Goal: Transaction & Acquisition: Purchase product/service

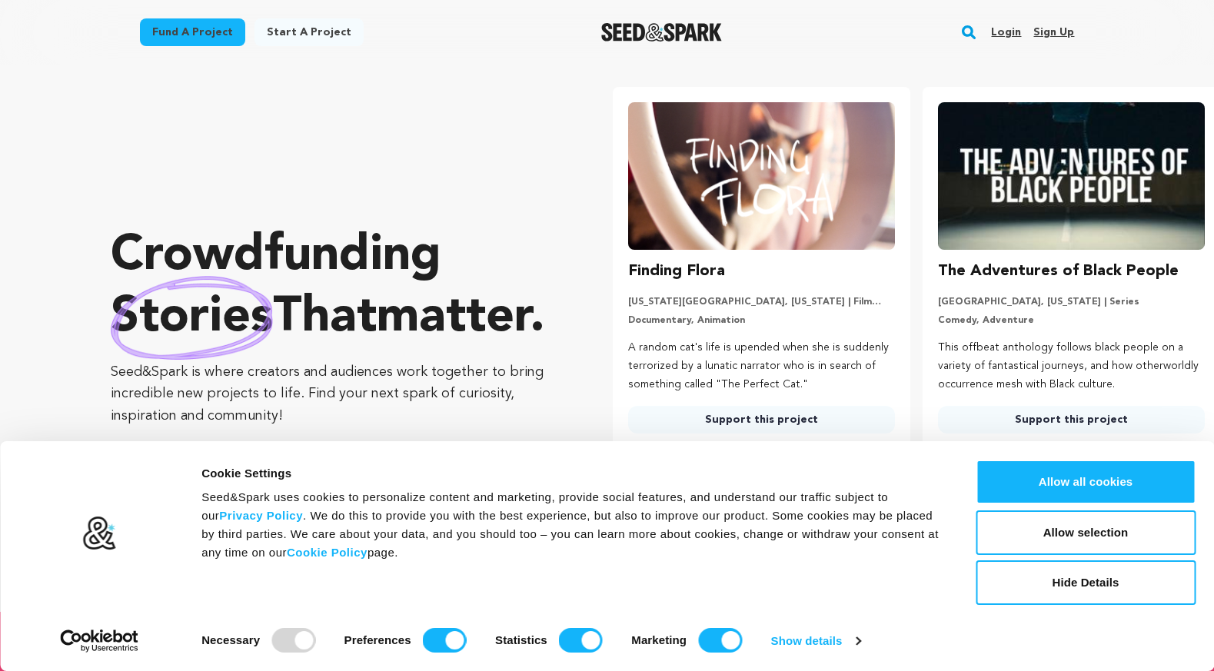
scroll to position [0, 322]
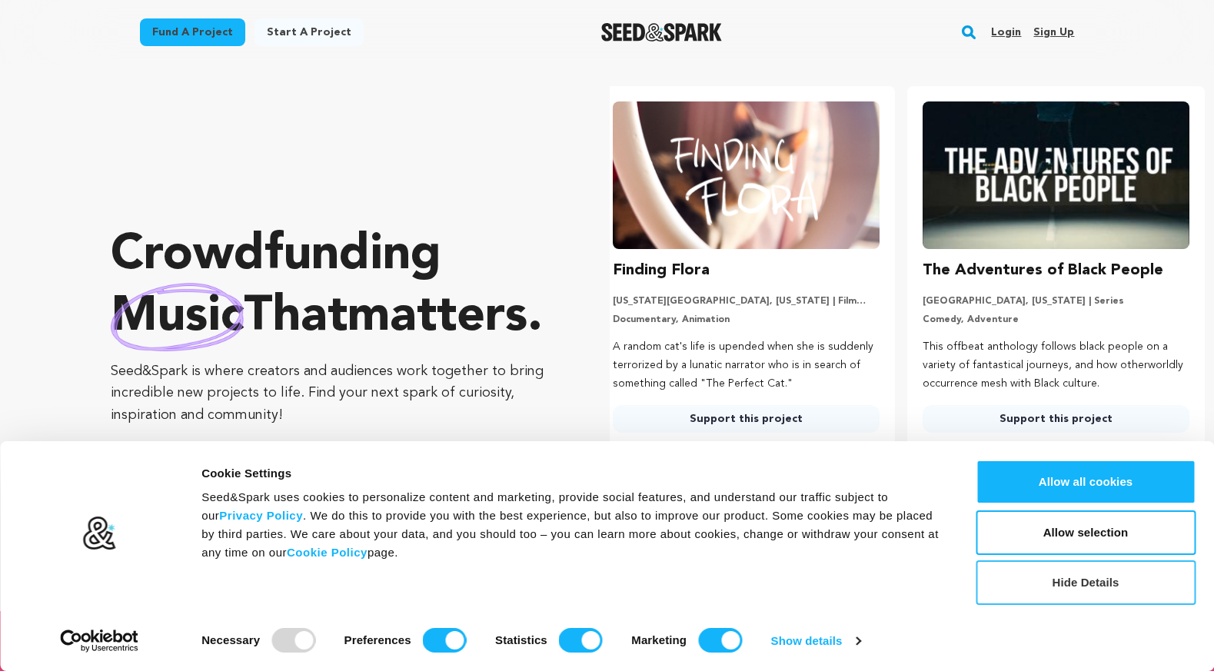
click at [1004, 575] on button "Hide Details" at bounding box center [1086, 583] width 220 height 45
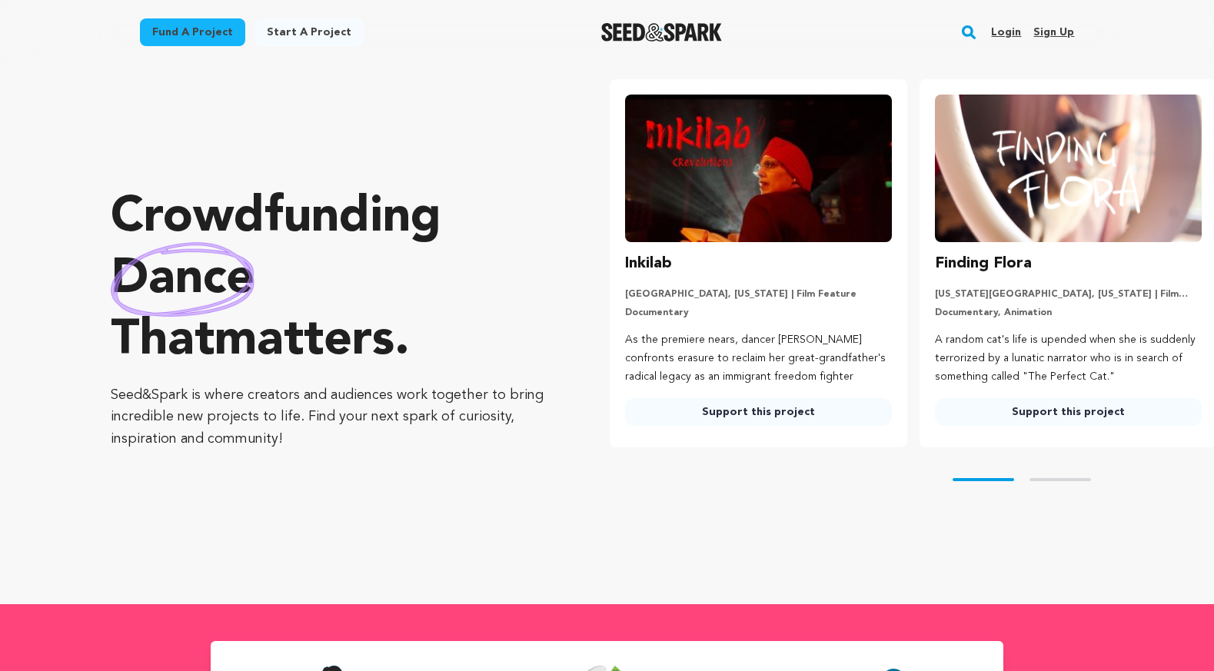
scroll to position [0, 0]
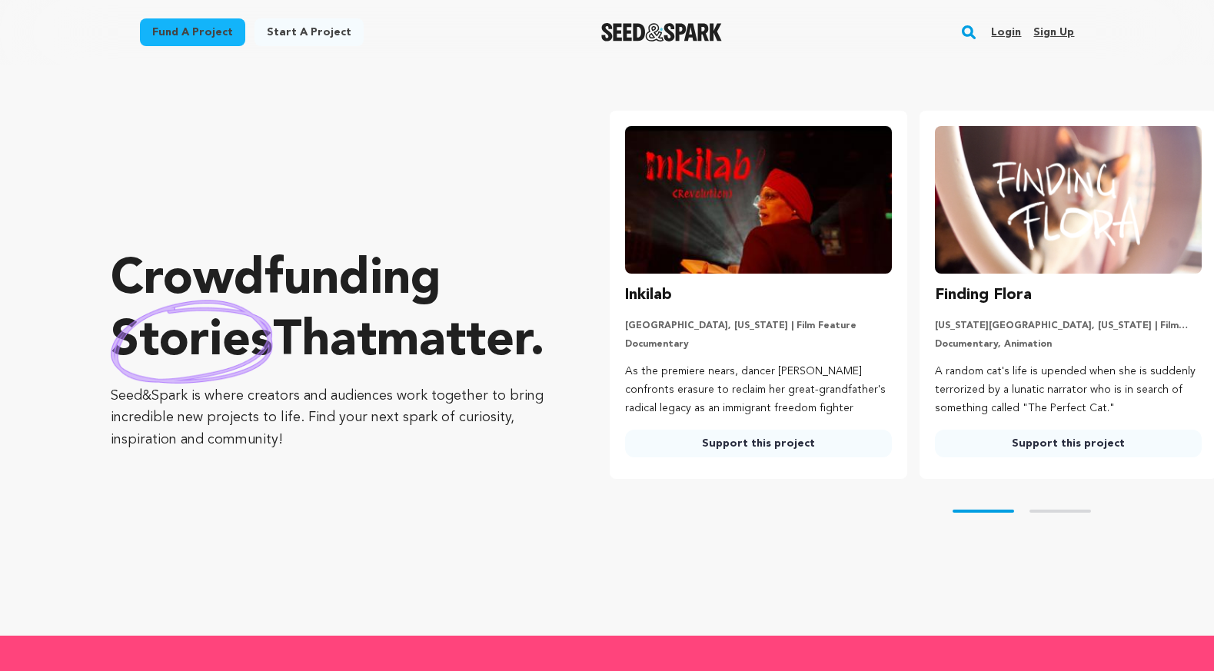
click at [317, 35] on link "Start a project" at bounding box center [309, 32] width 109 height 28
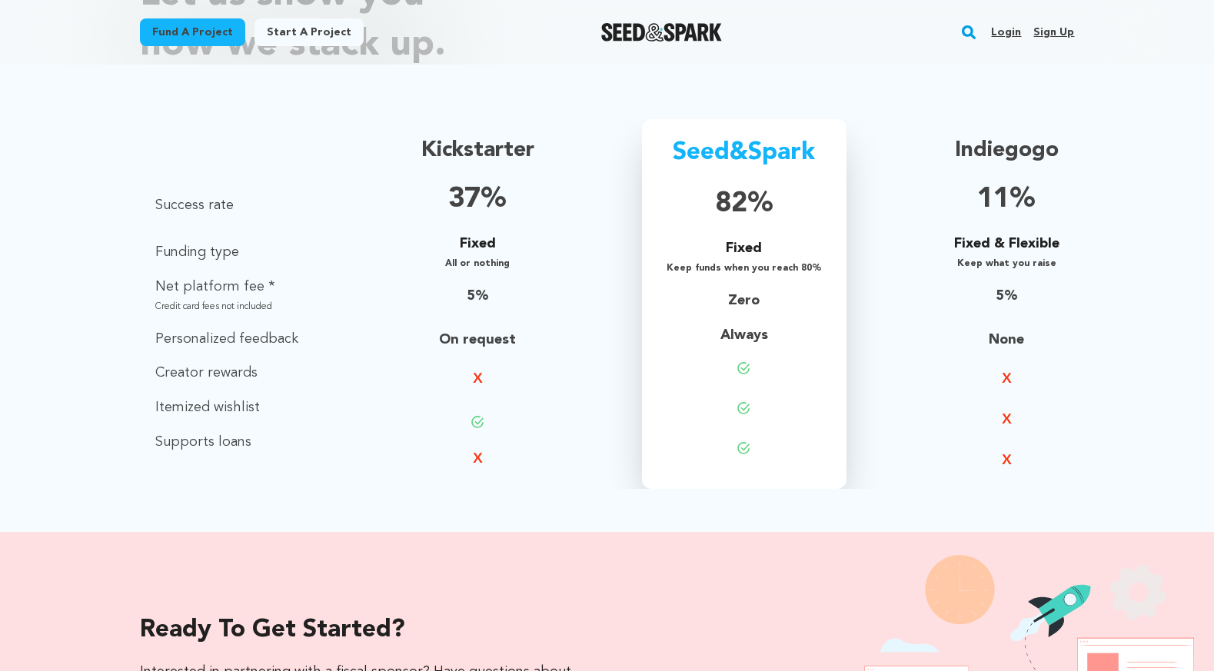
scroll to position [1085, 0]
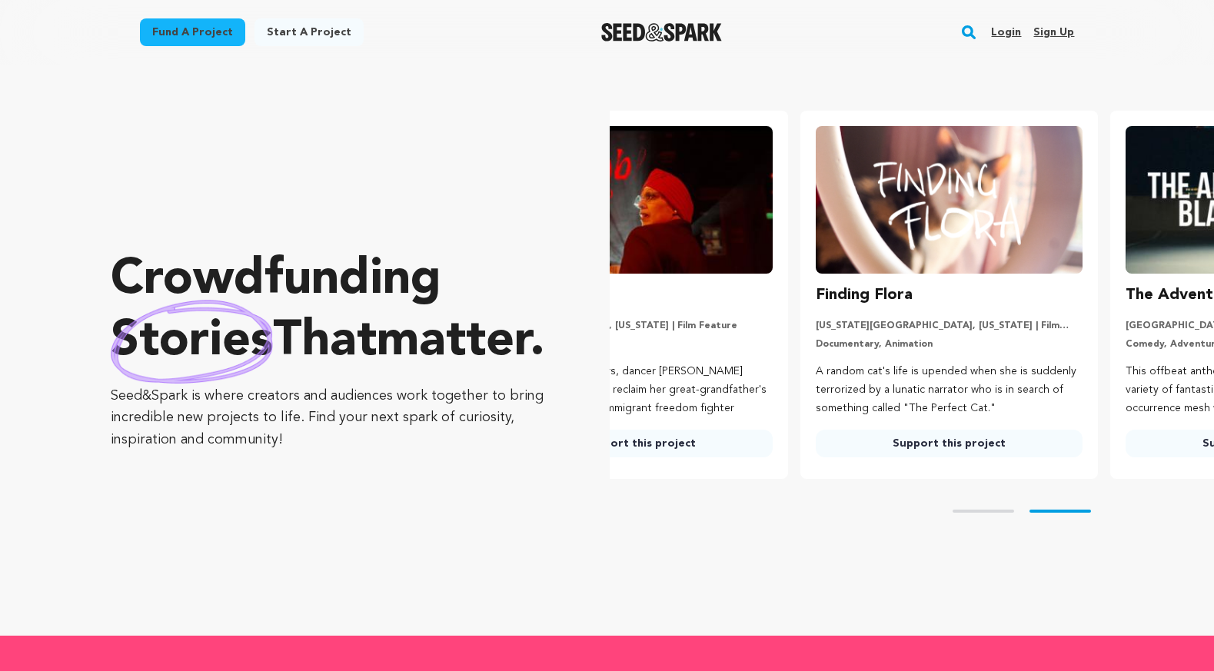
click at [948, 313] on div "Finding Flora New York City, New York | Film Short Documentary, Animation A ran…" at bounding box center [949, 370] width 267 height 175
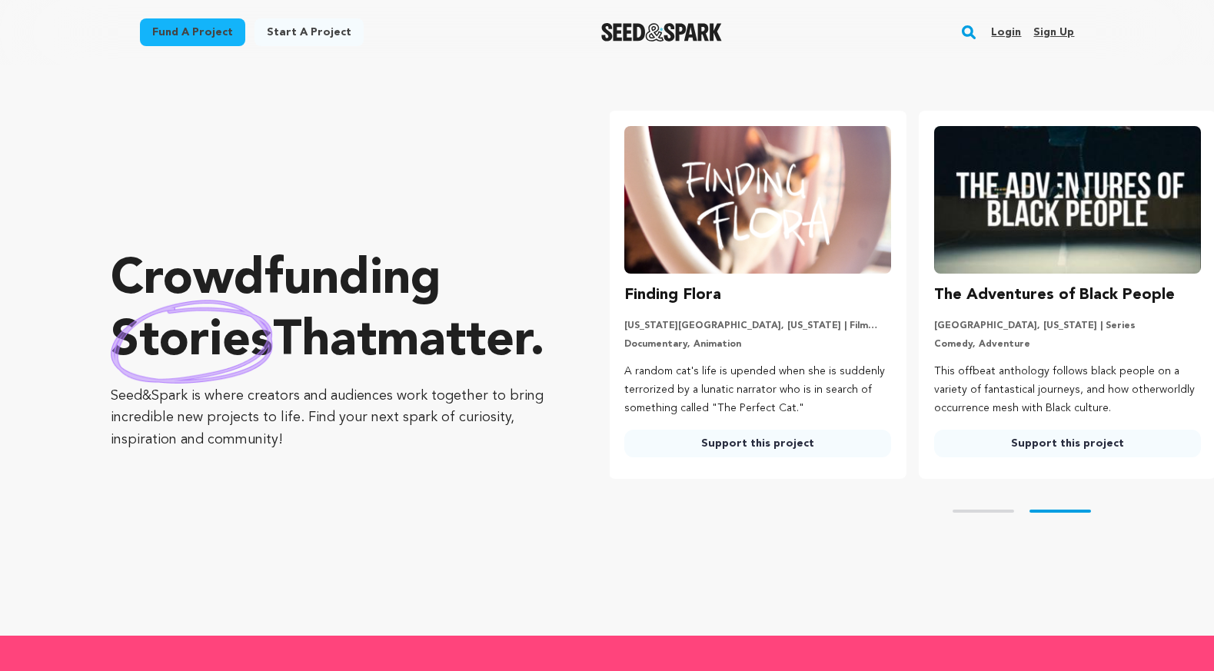
scroll to position [0, 322]
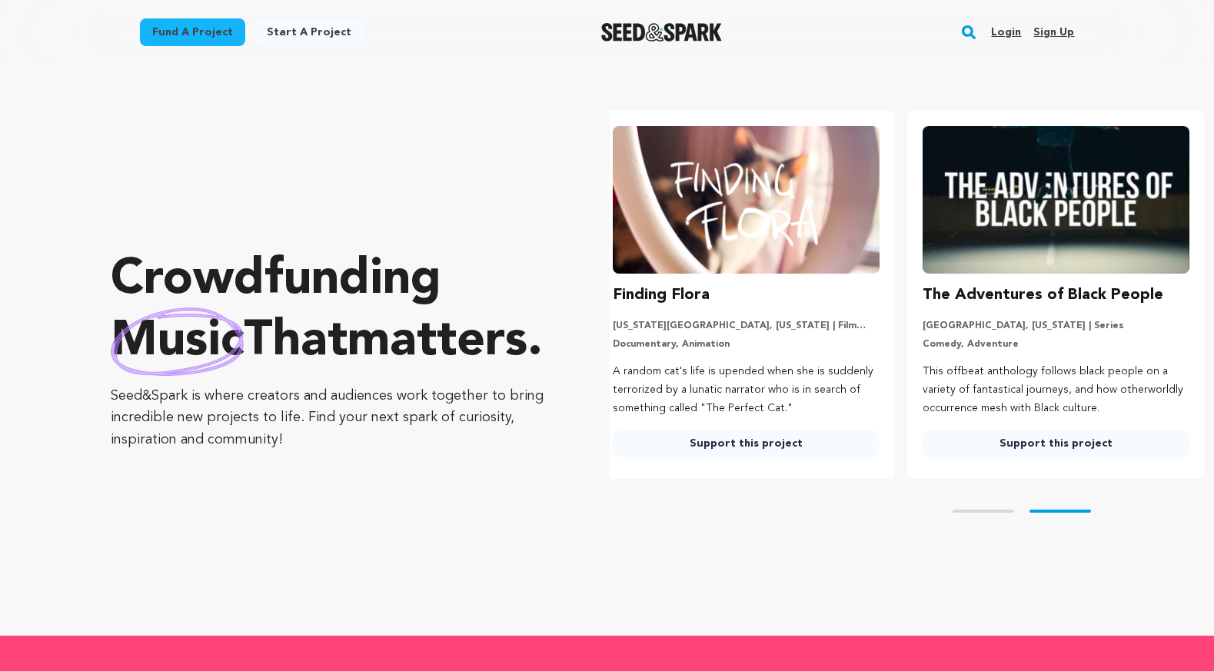
click at [729, 268] on img at bounding box center [746, 200] width 267 height 148
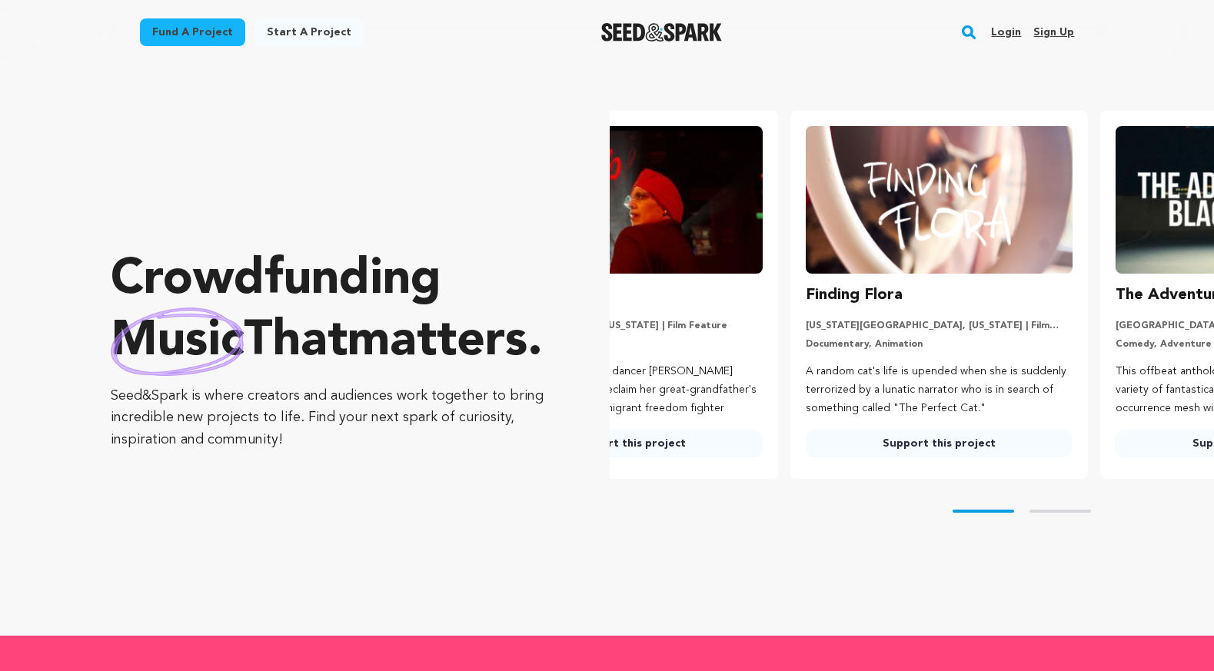
scroll to position [0, 17]
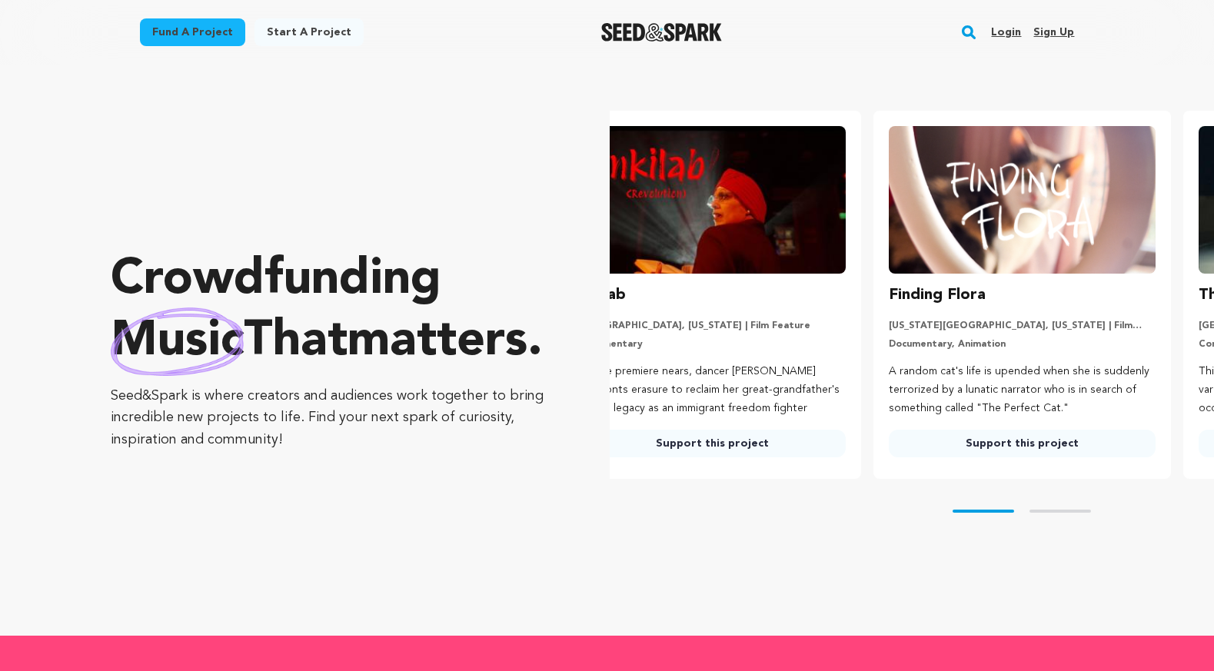
click at [728, 445] on ul "Inkilab San Francisco, California | Film Feature Documentary As the premiere ne…" at bounding box center [912, 295] width 604 height 368
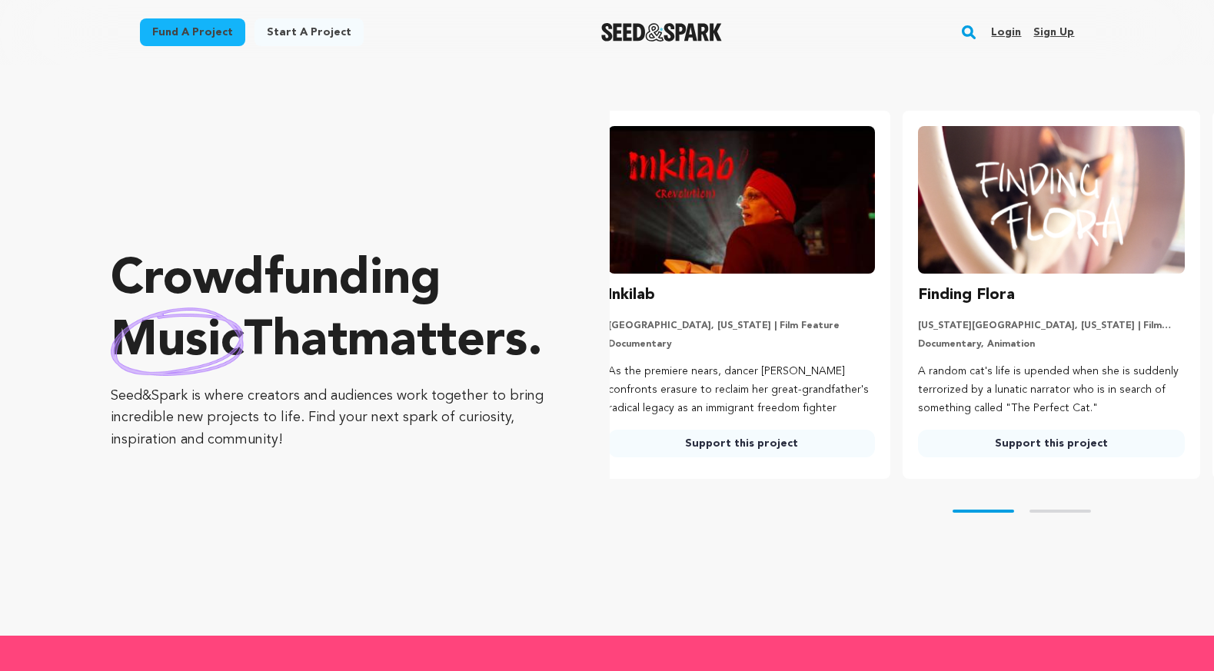
scroll to position [0, 0]
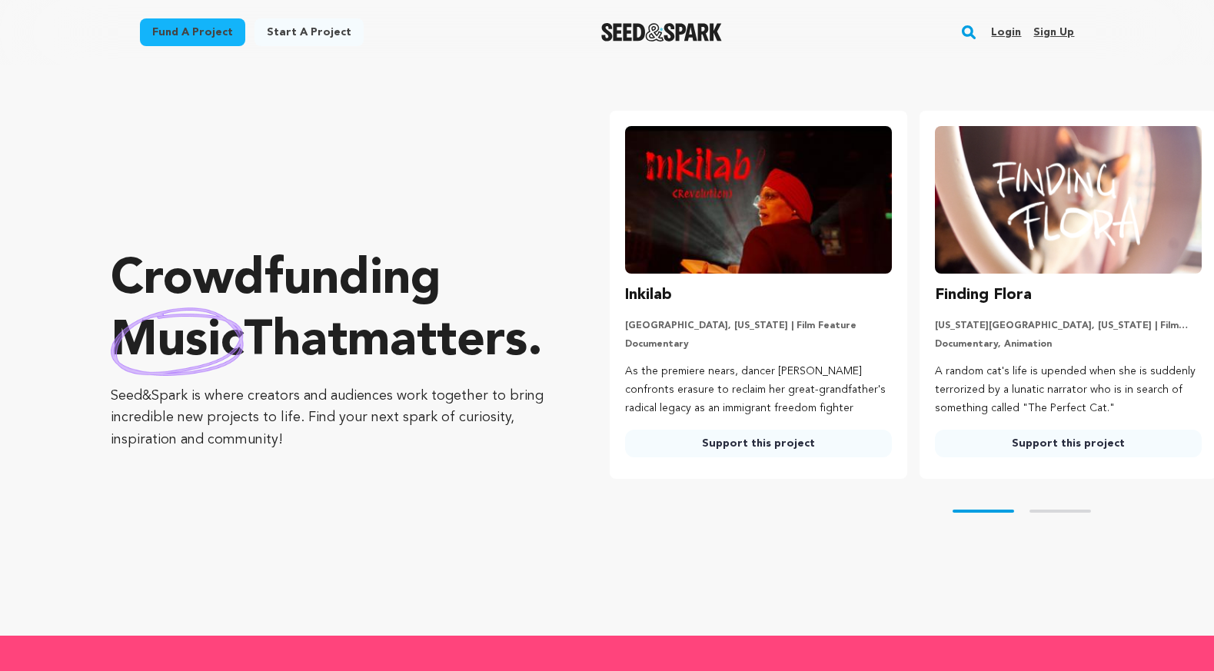
click at [728, 444] on link "Support this project" at bounding box center [758, 444] width 267 height 28
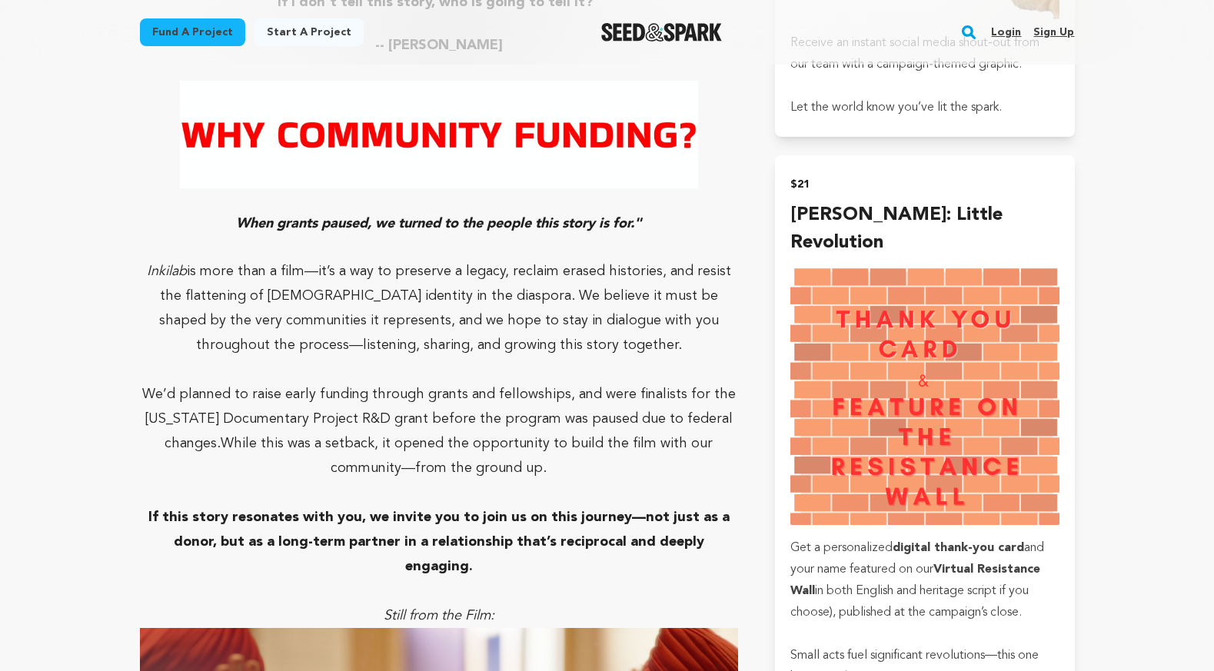
scroll to position [1297, 0]
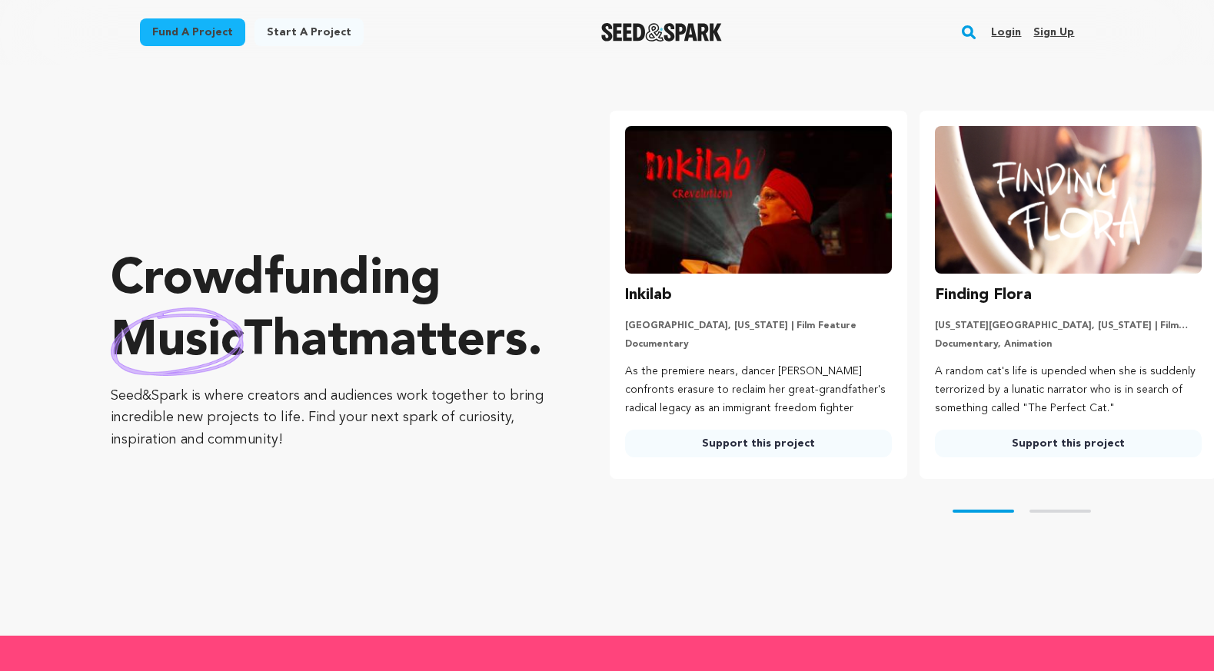
click at [673, 29] on img "Seed&Spark Homepage" at bounding box center [661, 32] width 121 height 18
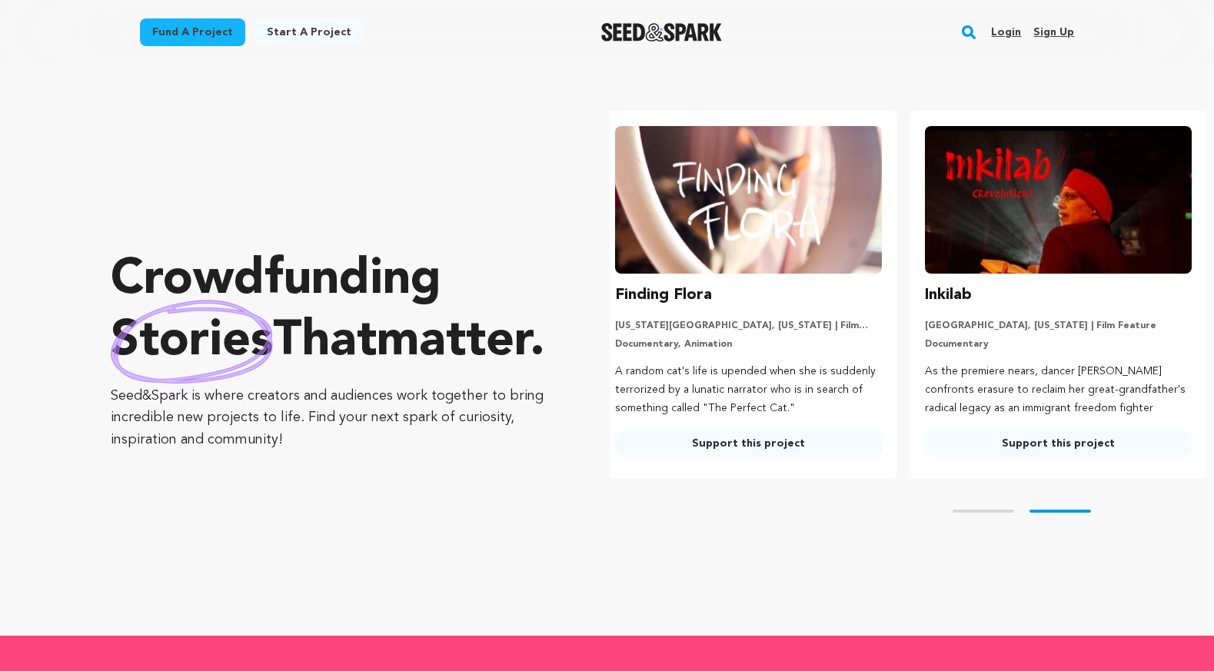
scroll to position [0, 322]
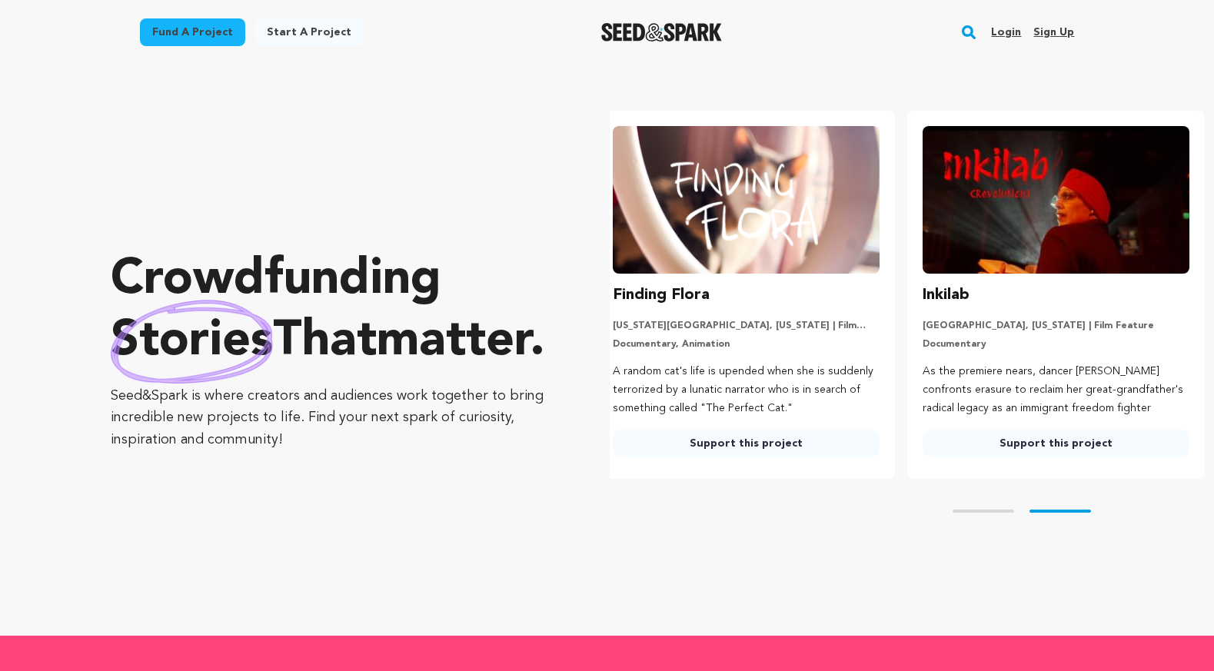
click at [761, 442] on link "Support this project" at bounding box center [746, 444] width 267 height 28
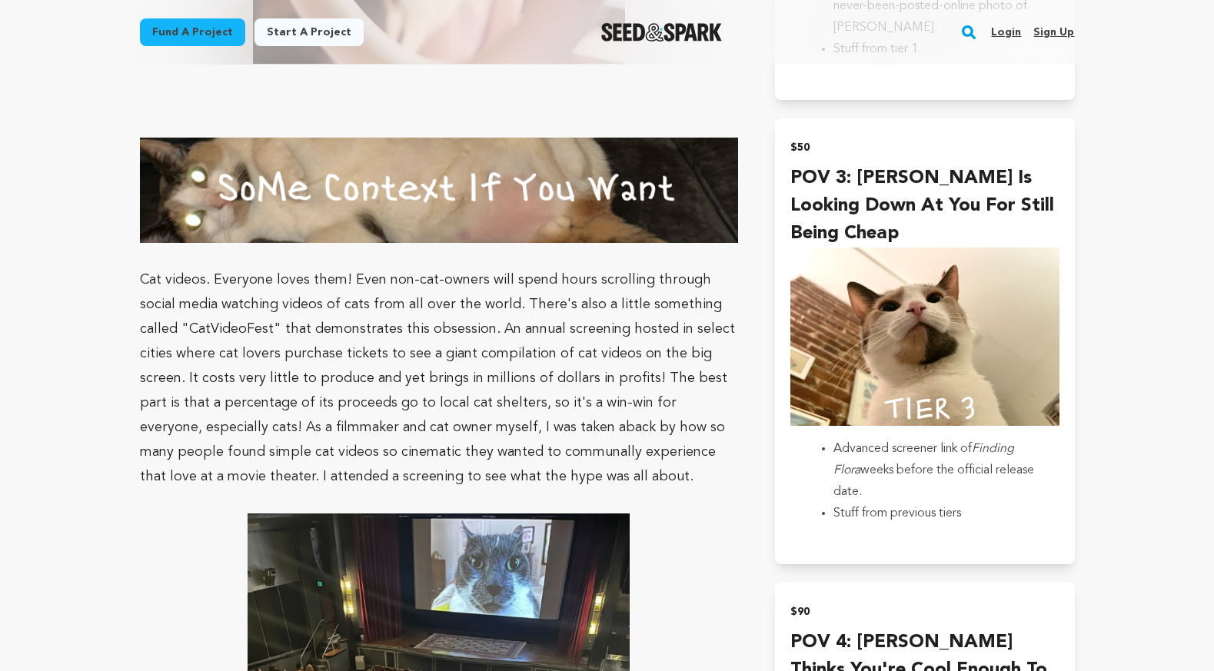
scroll to position [1873, 0]
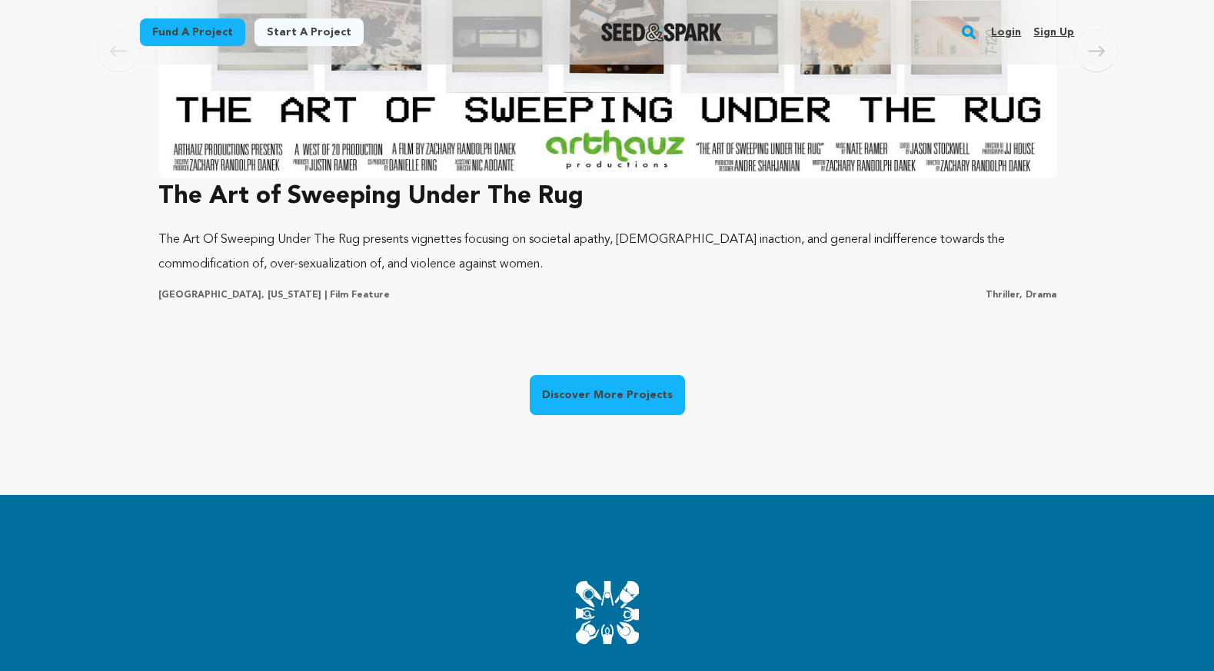
scroll to position [1350, 0]
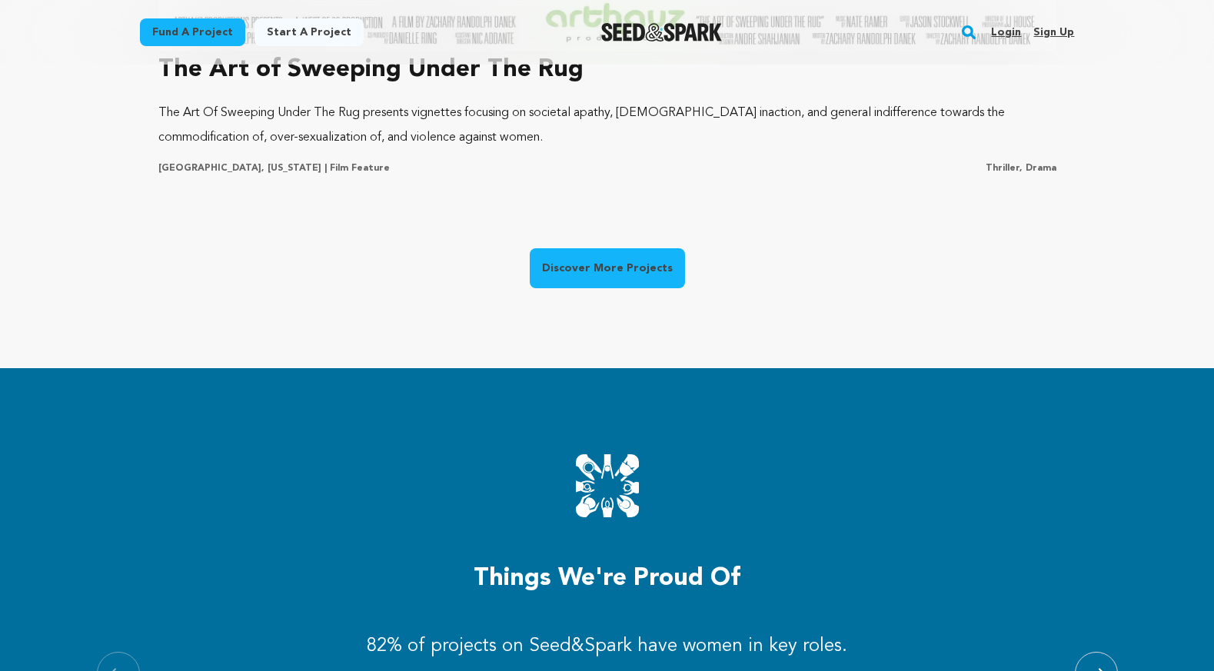
click at [570, 278] on link "Discover More Projects" at bounding box center [607, 268] width 155 height 40
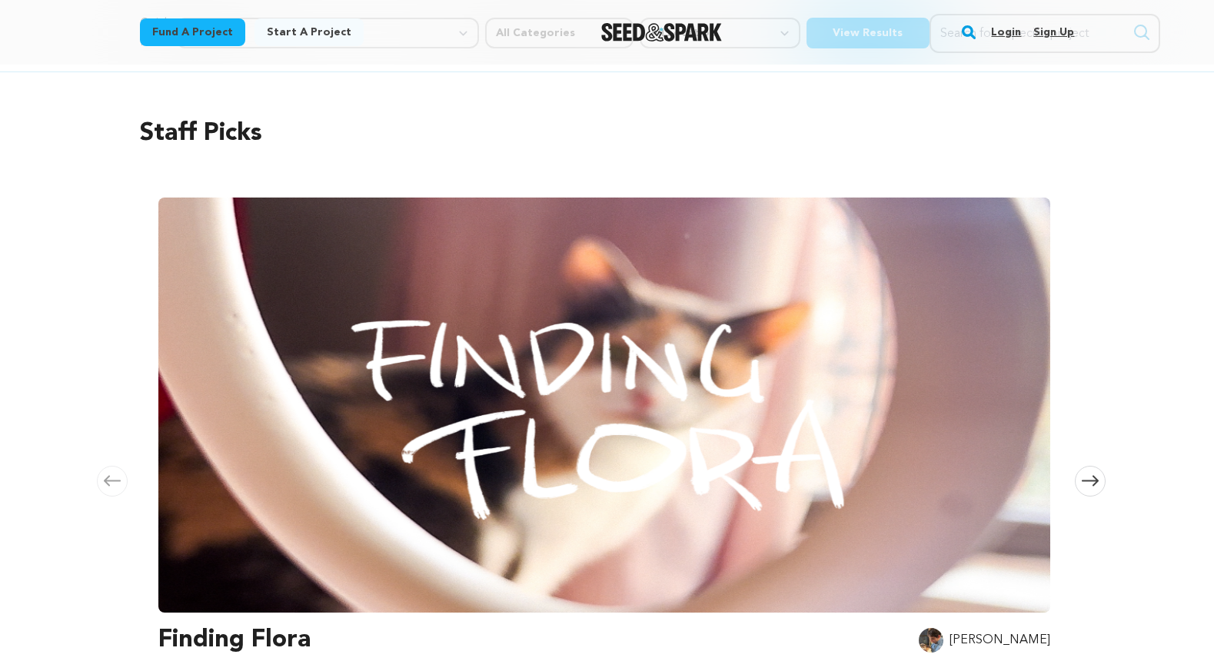
scroll to position [158, 0]
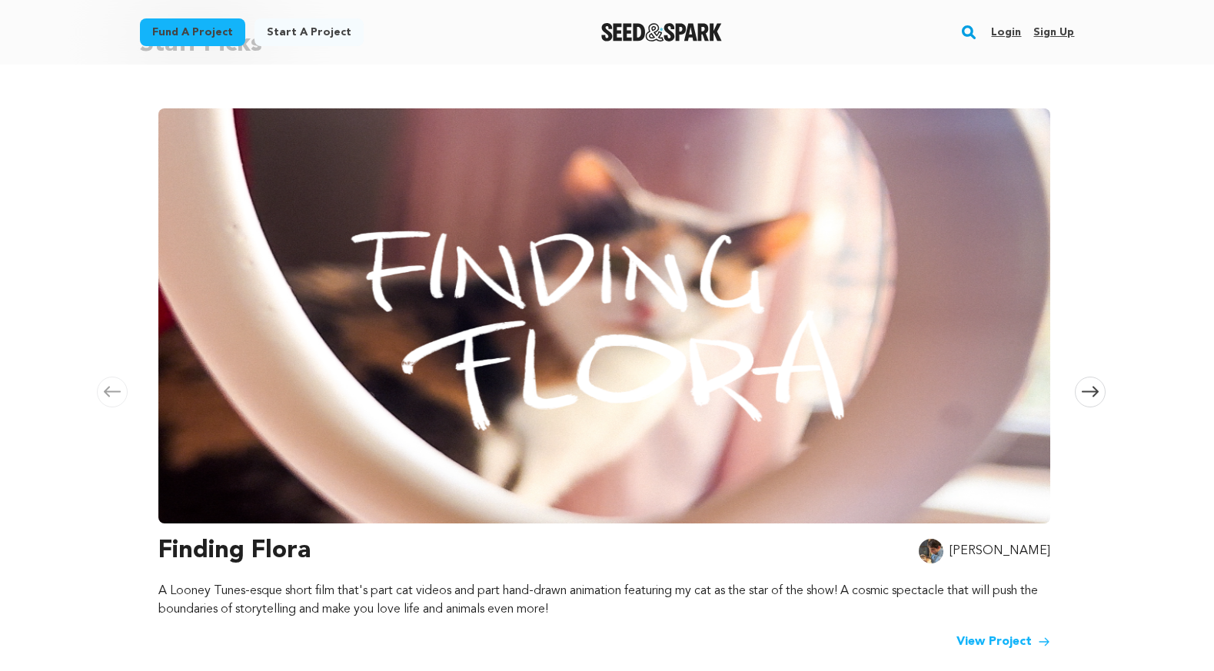
click at [1098, 377] on span at bounding box center [1090, 392] width 31 height 31
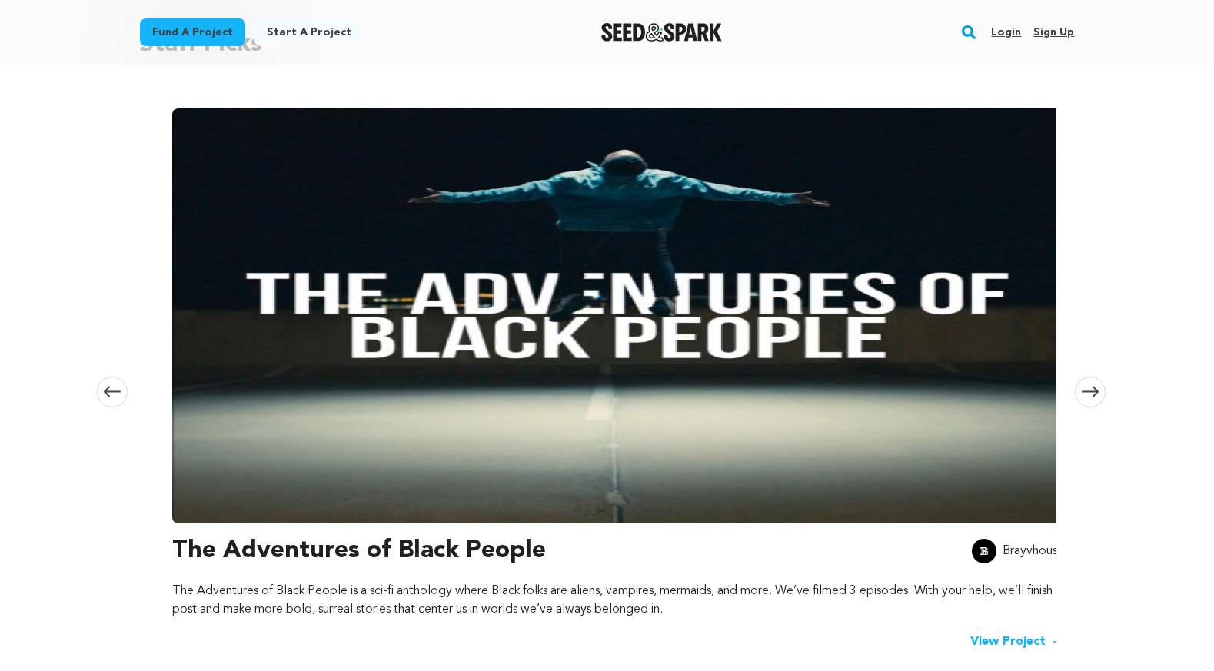
scroll to position [0, 907]
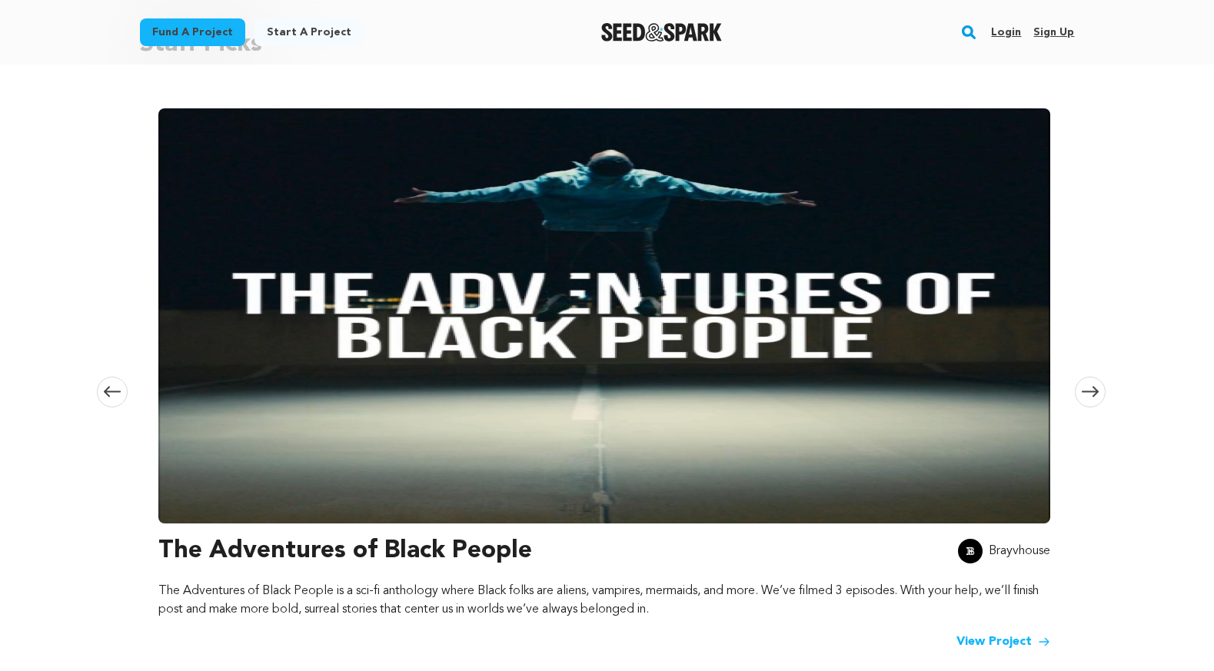
click at [1087, 387] on icon at bounding box center [1090, 392] width 17 height 11
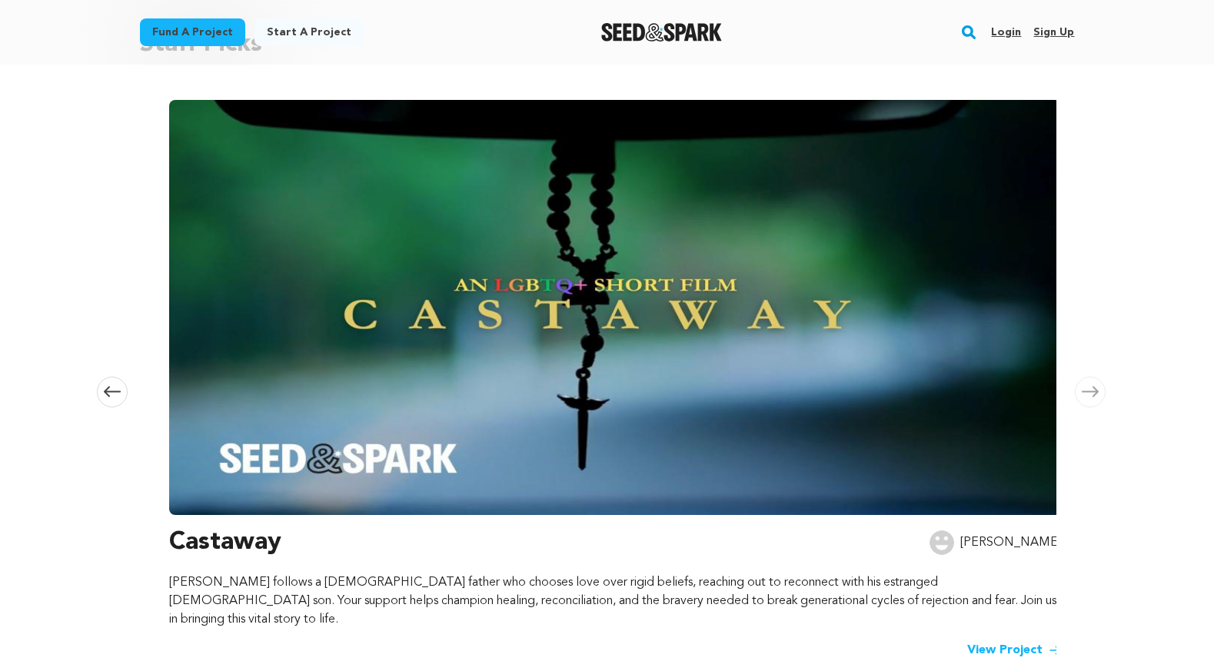
scroll to position [0, 1815]
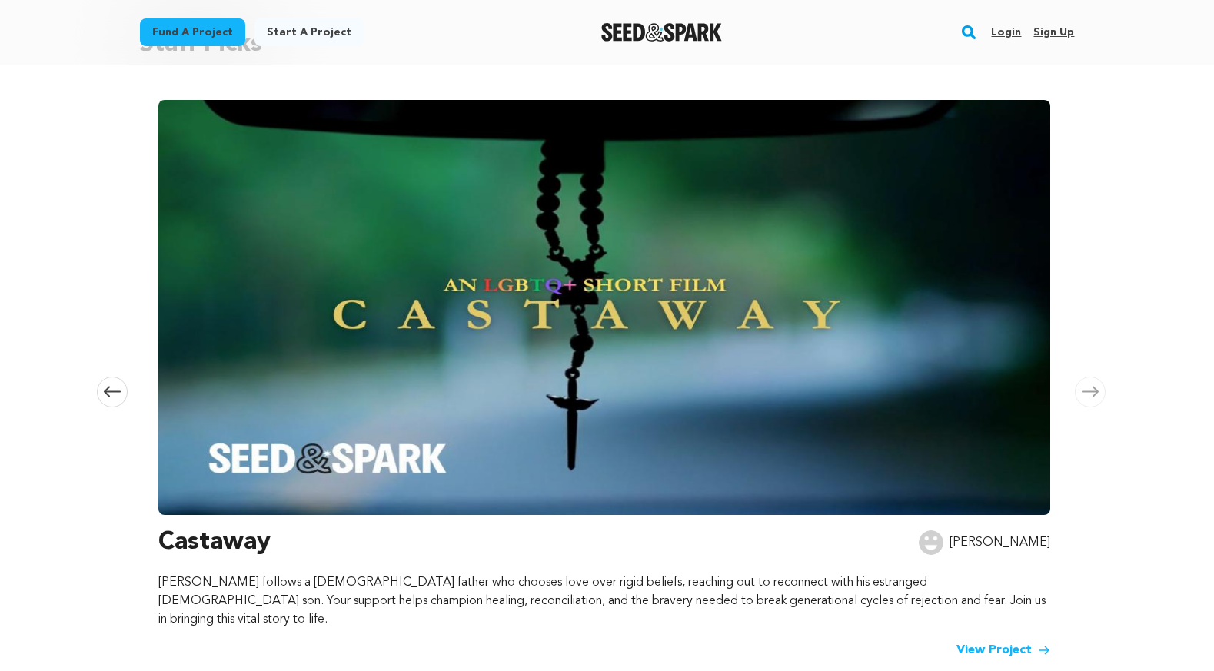
click at [1087, 386] on icon at bounding box center [1090, 392] width 17 height 12
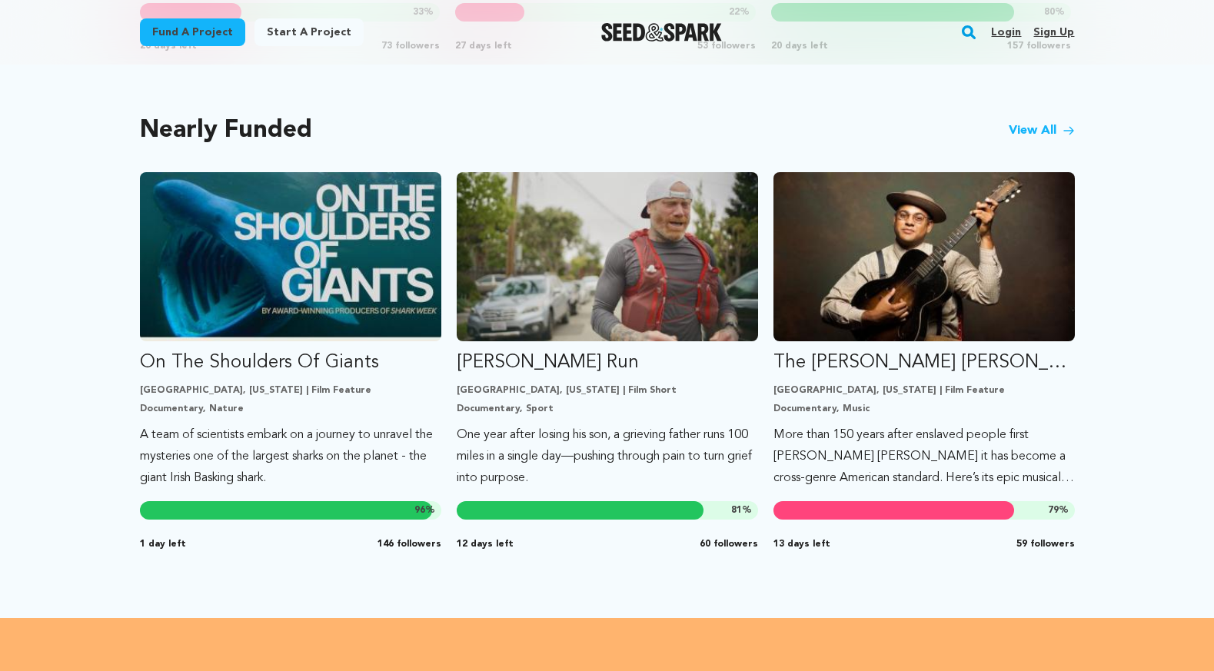
scroll to position [1277, 0]
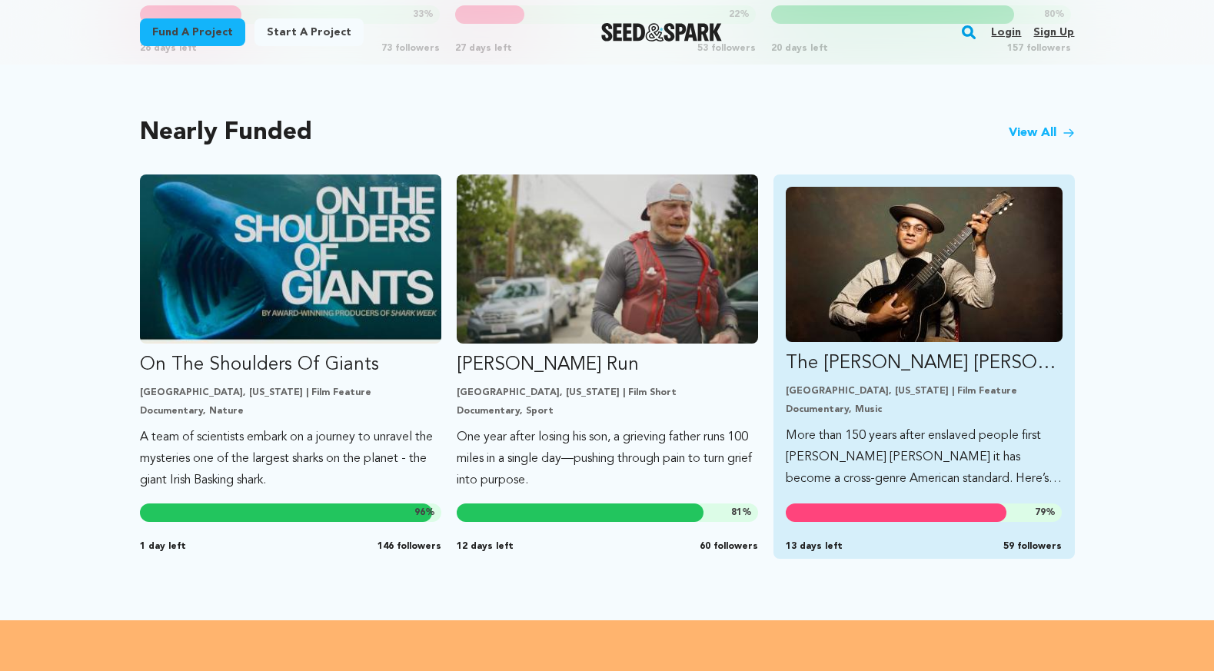
click at [873, 404] on p "Documentary, Music" at bounding box center [924, 410] width 277 height 12
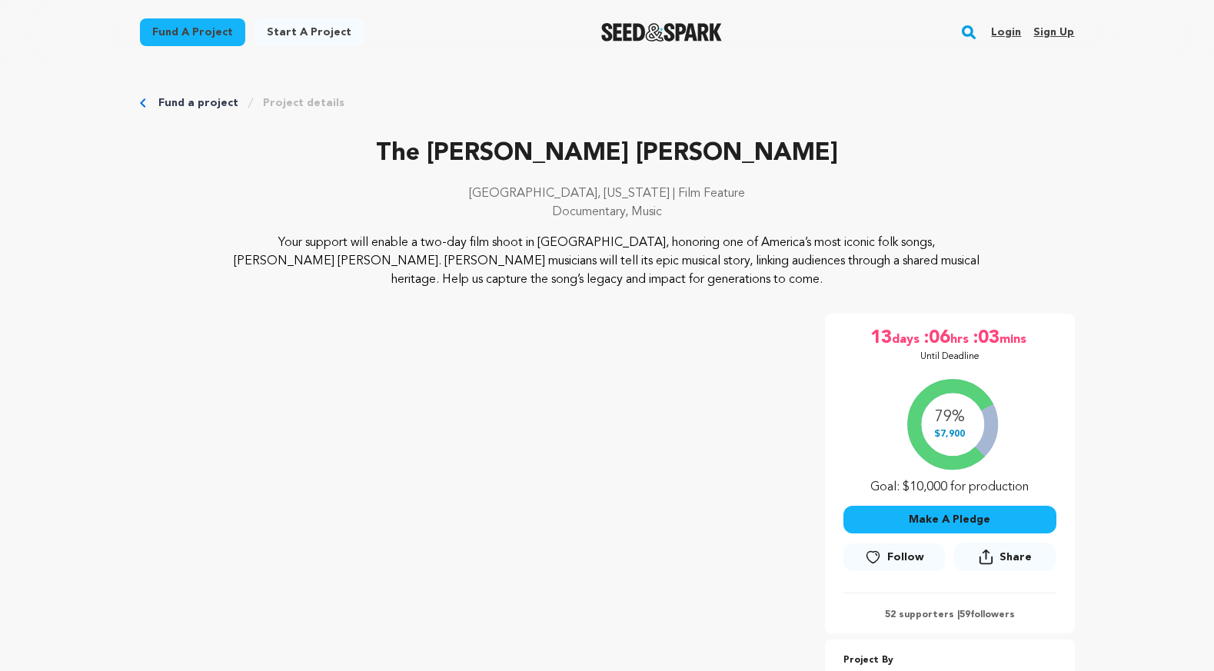
click at [180, 104] on link "Fund a project" at bounding box center [198, 102] width 80 height 15
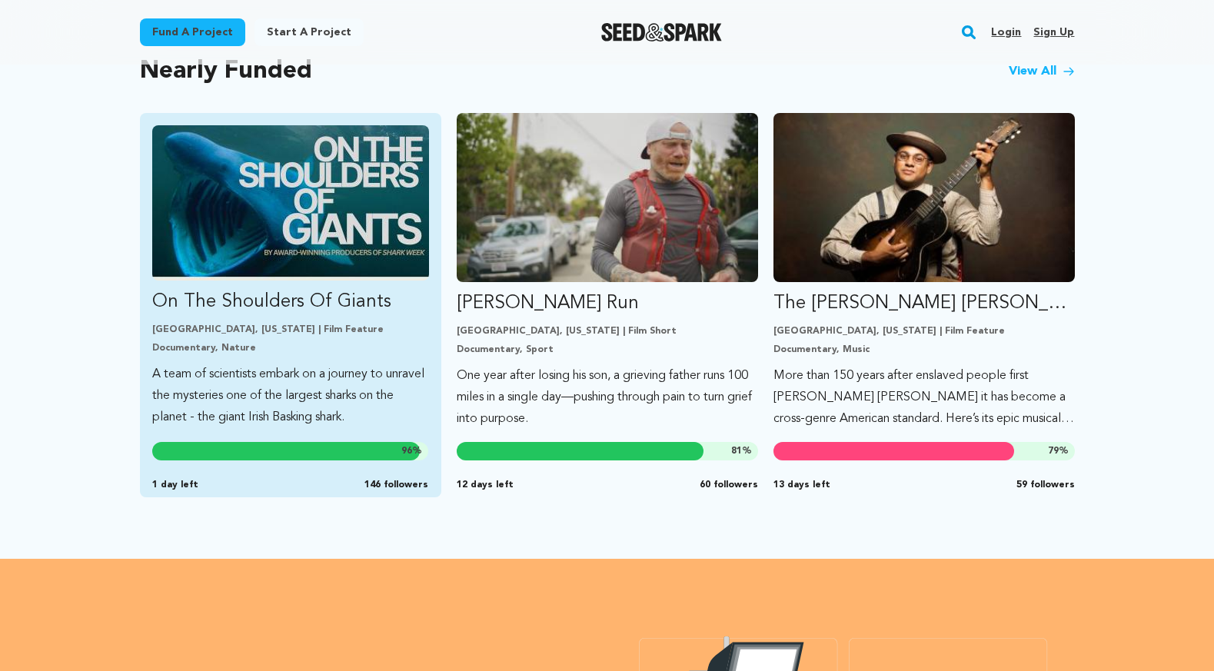
scroll to position [1325, 0]
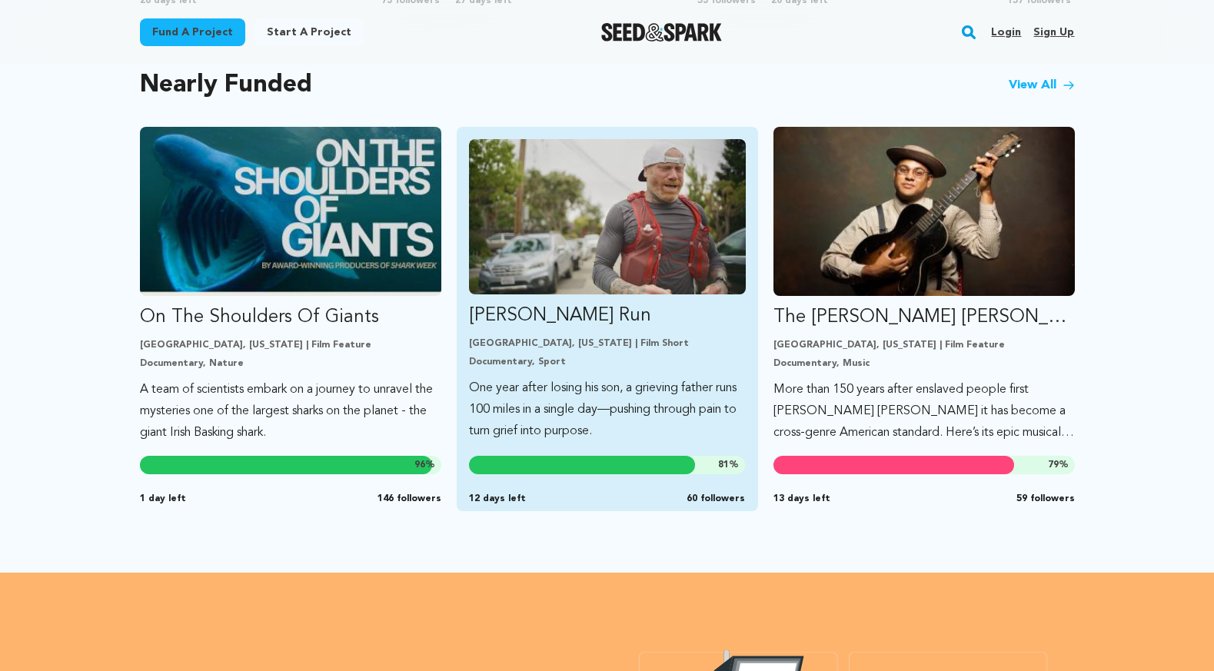
click at [662, 338] on div "[GEOGRAPHIC_DATA], [US_STATE] | Film Short Documentary, Sport" at bounding box center [607, 353] width 277 height 31
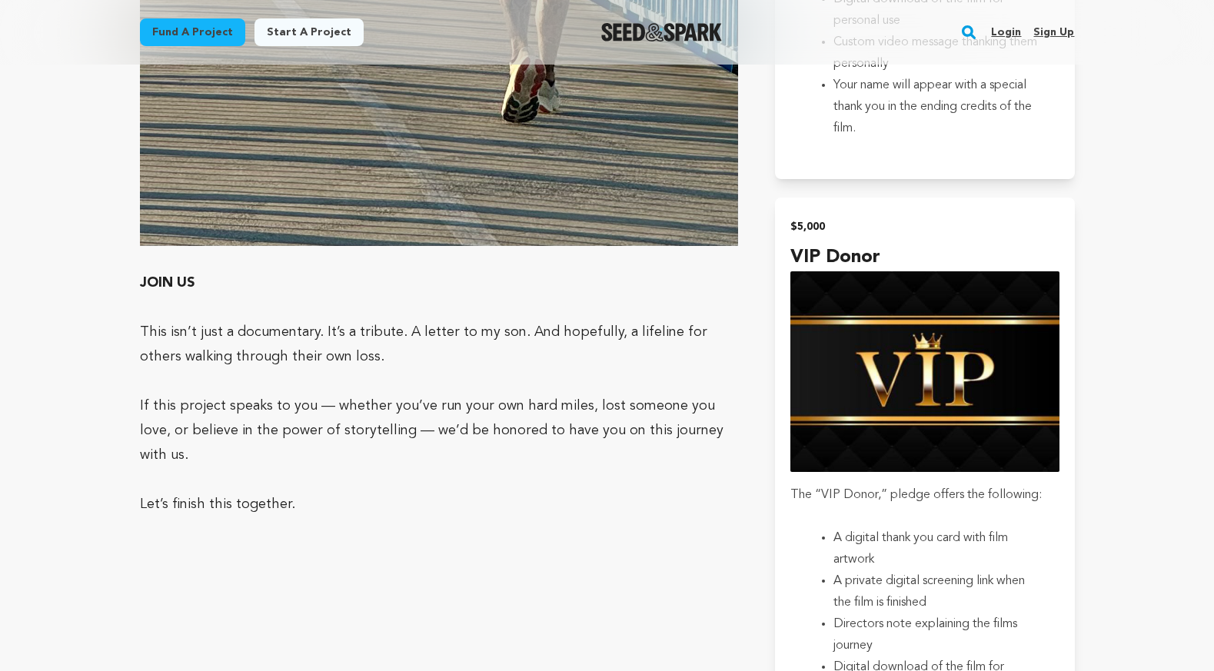
scroll to position [3172, 0]
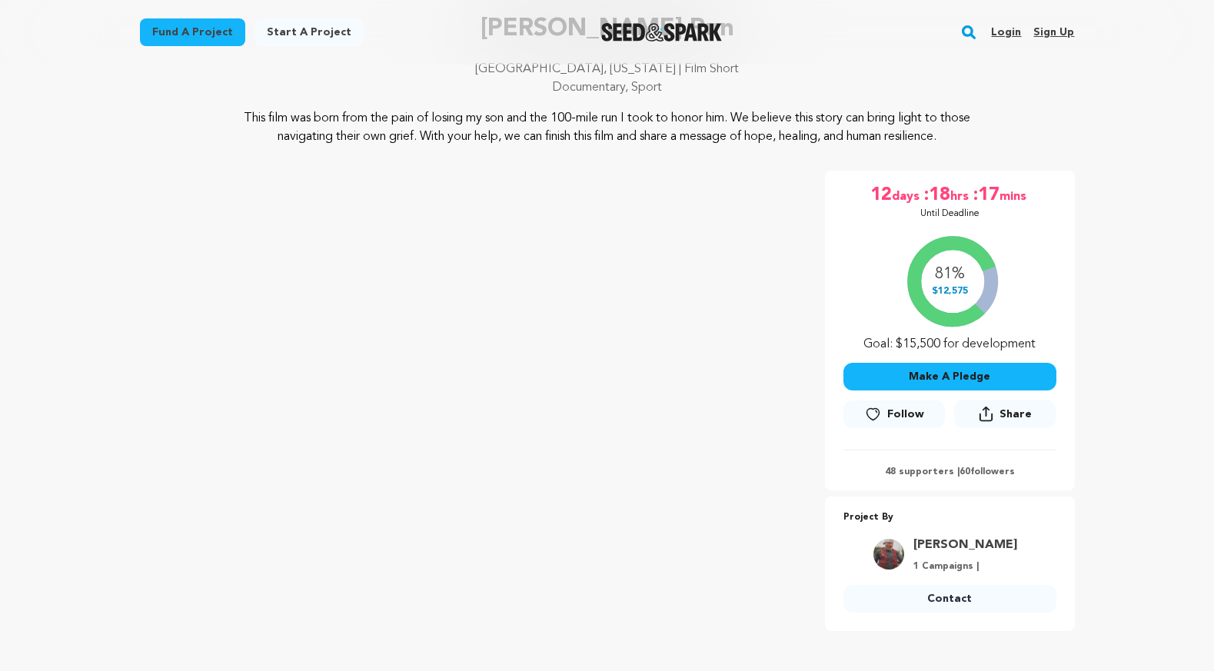
scroll to position [116, 0]
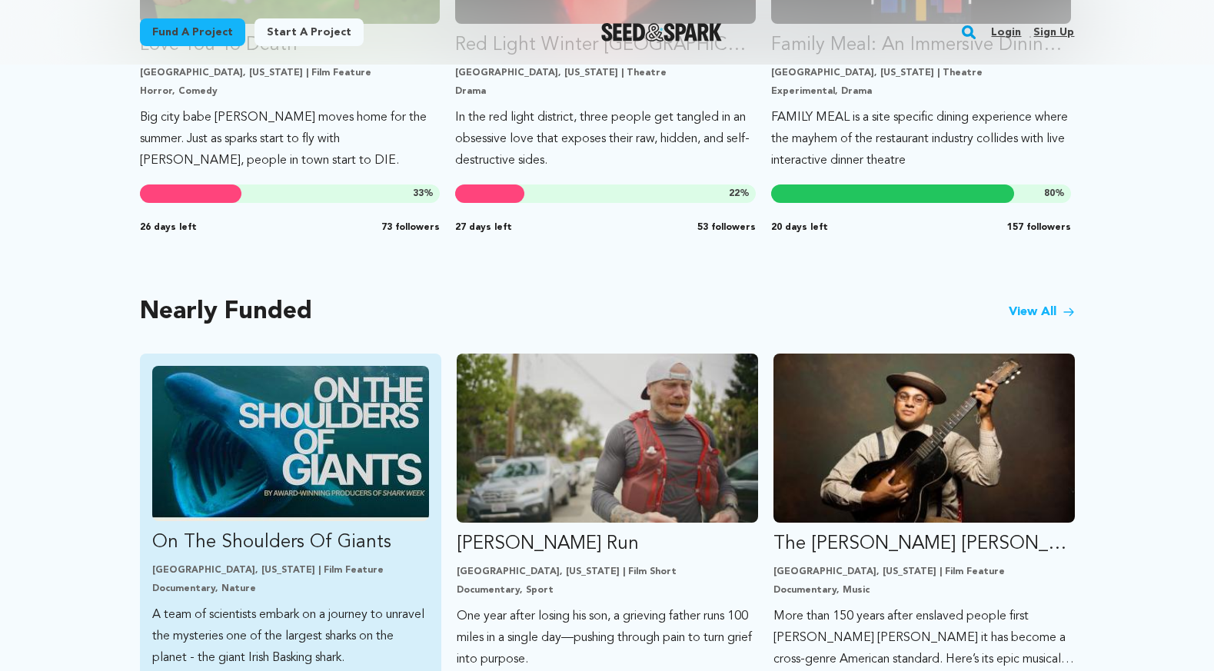
scroll to position [1183, 0]
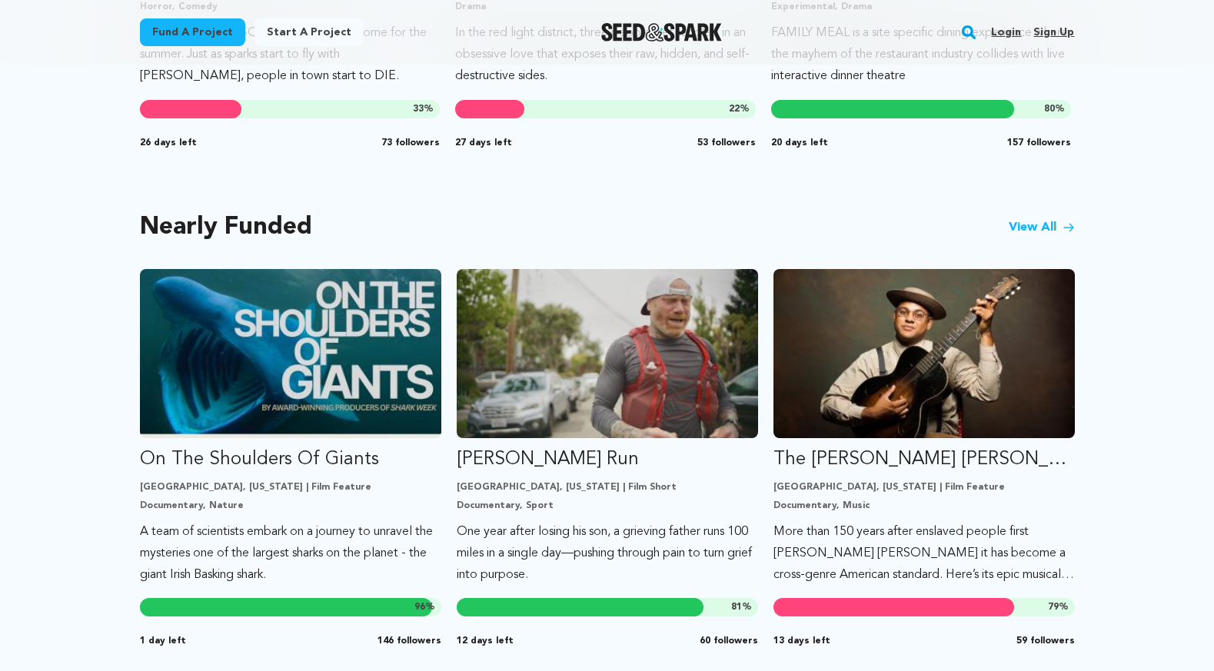
click at [1037, 218] on link "View All" at bounding box center [1042, 227] width 66 height 18
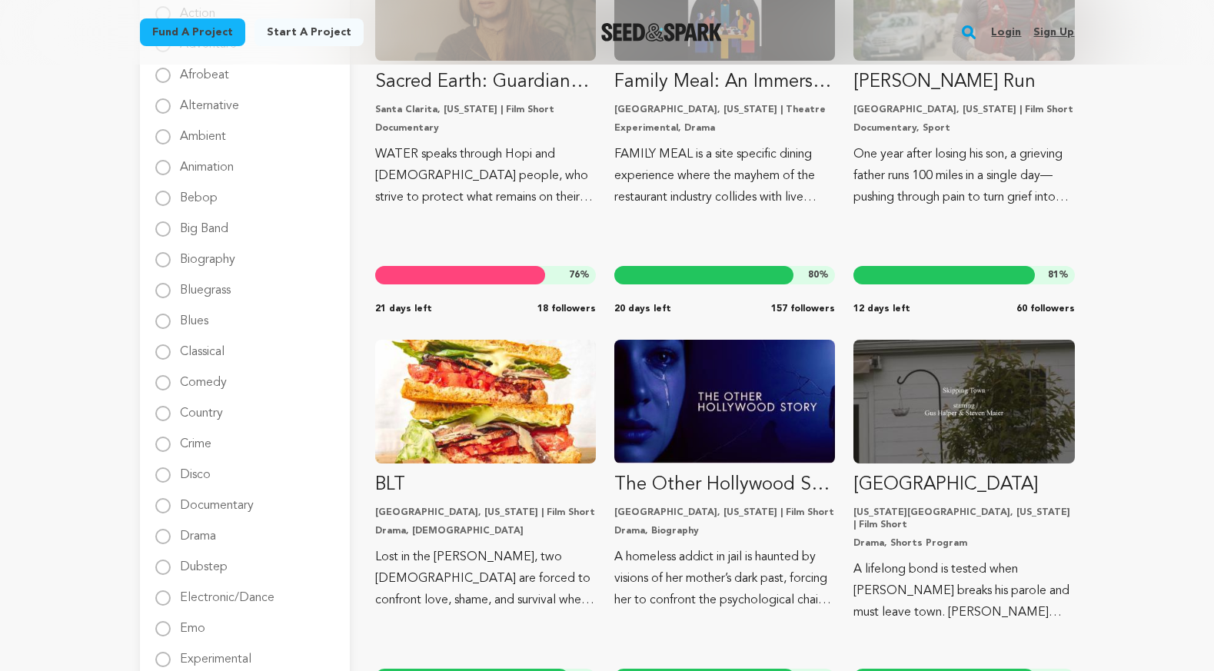
scroll to position [328, 0]
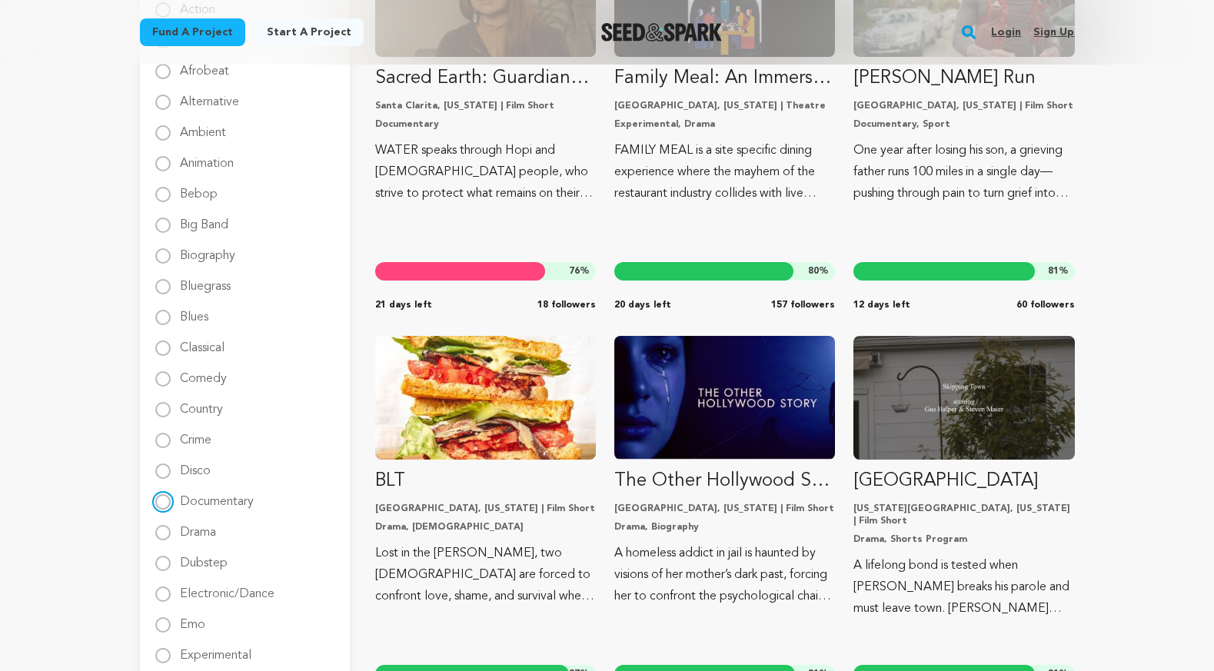
click at [160, 503] on input "Documentary" at bounding box center [162, 501] width 15 height 15
radio input "true"
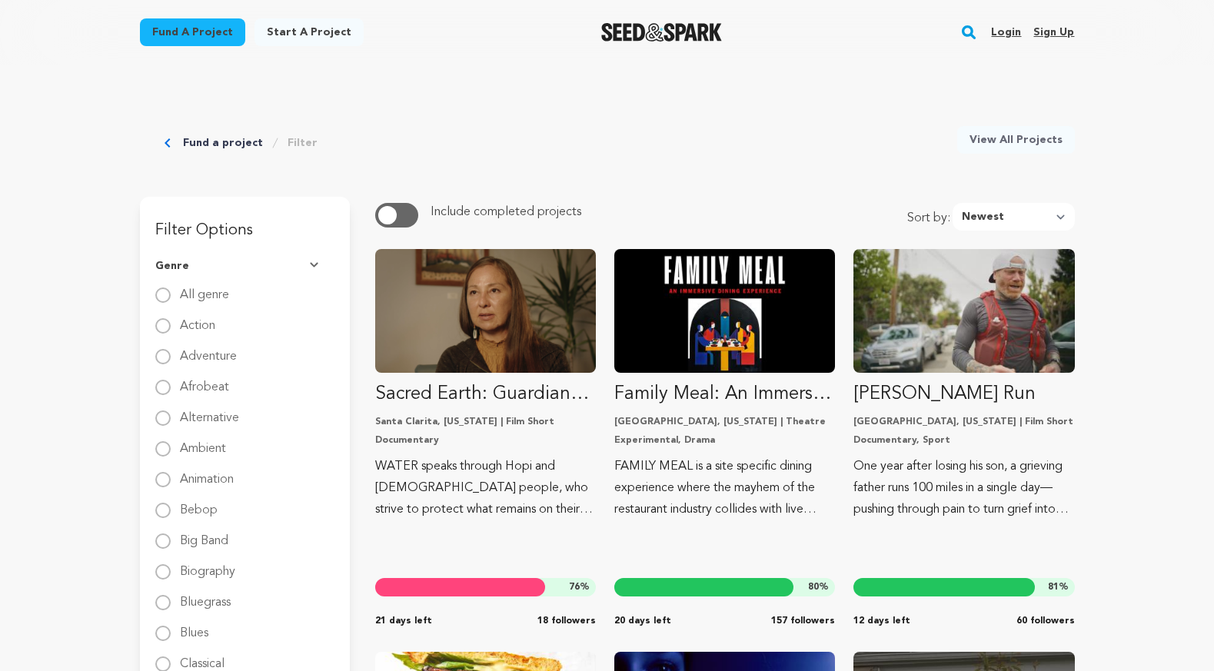
scroll to position [0, 0]
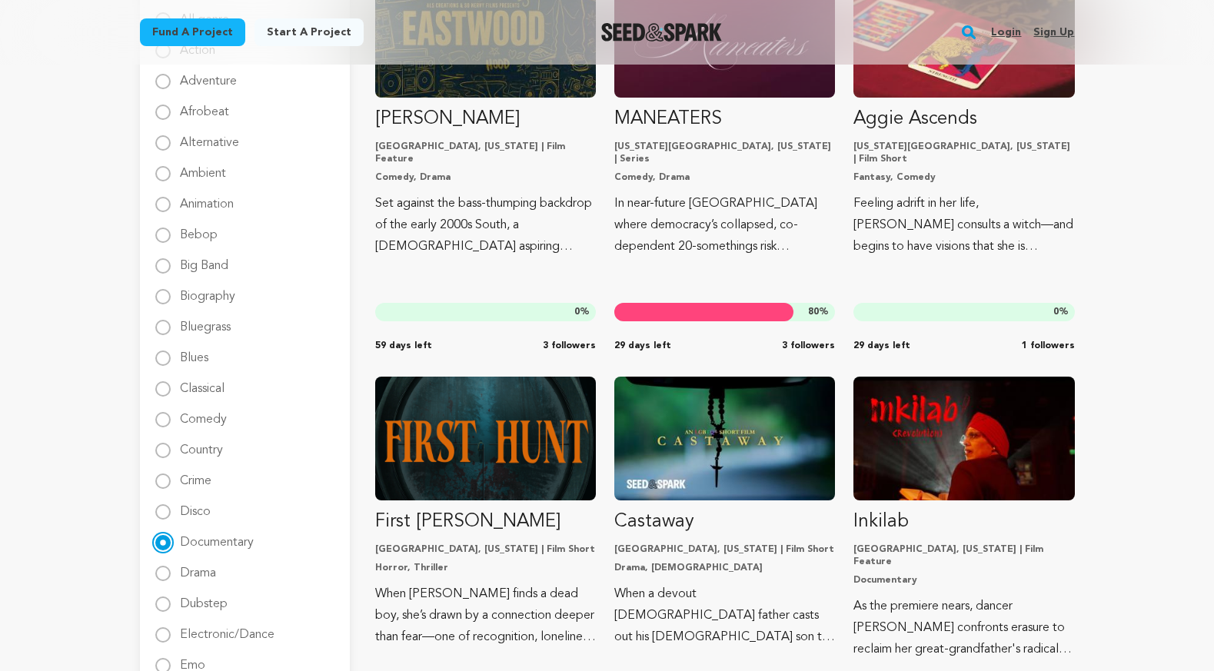
scroll to position [361, 0]
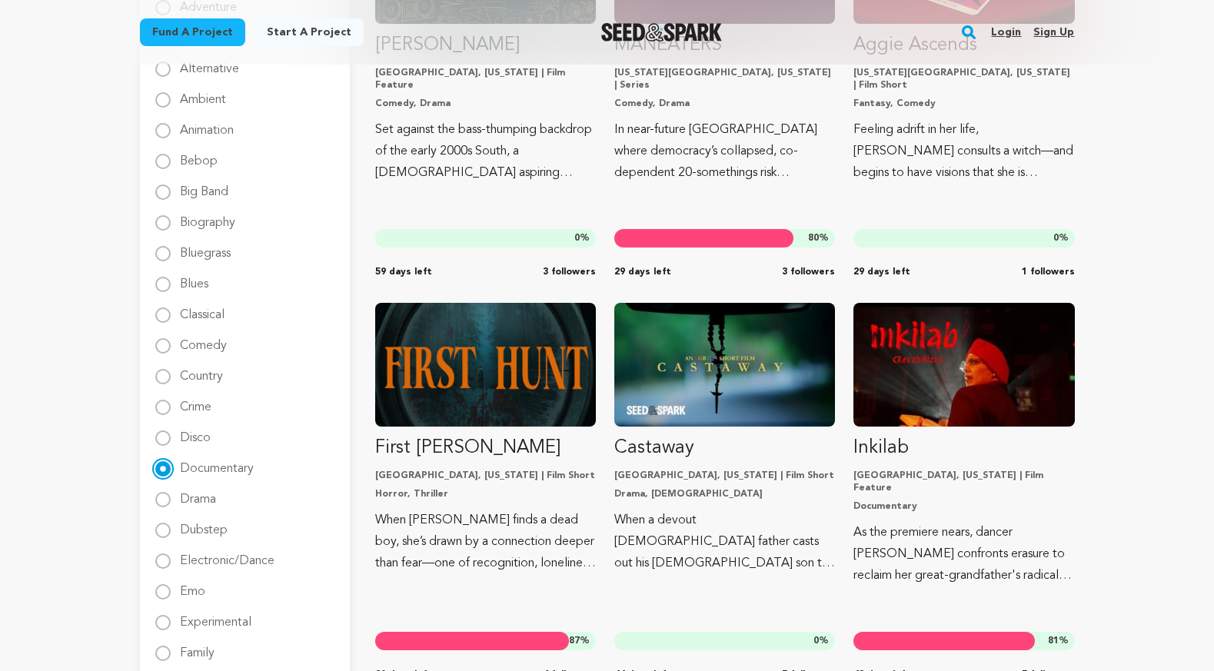
click at [162, 465] on input "Documentary" at bounding box center [162, 468] width 15 height 15
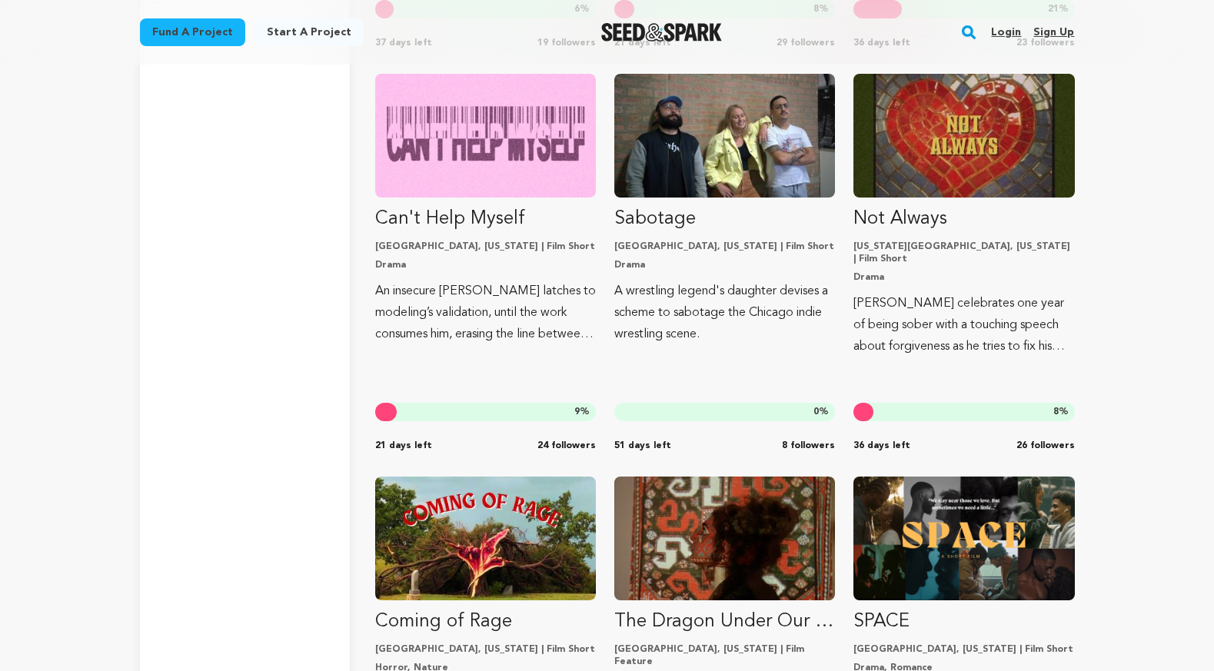
scroll to position [5962, 0]
